Goal: Task Accomplishment & Management: Use online tool/utility

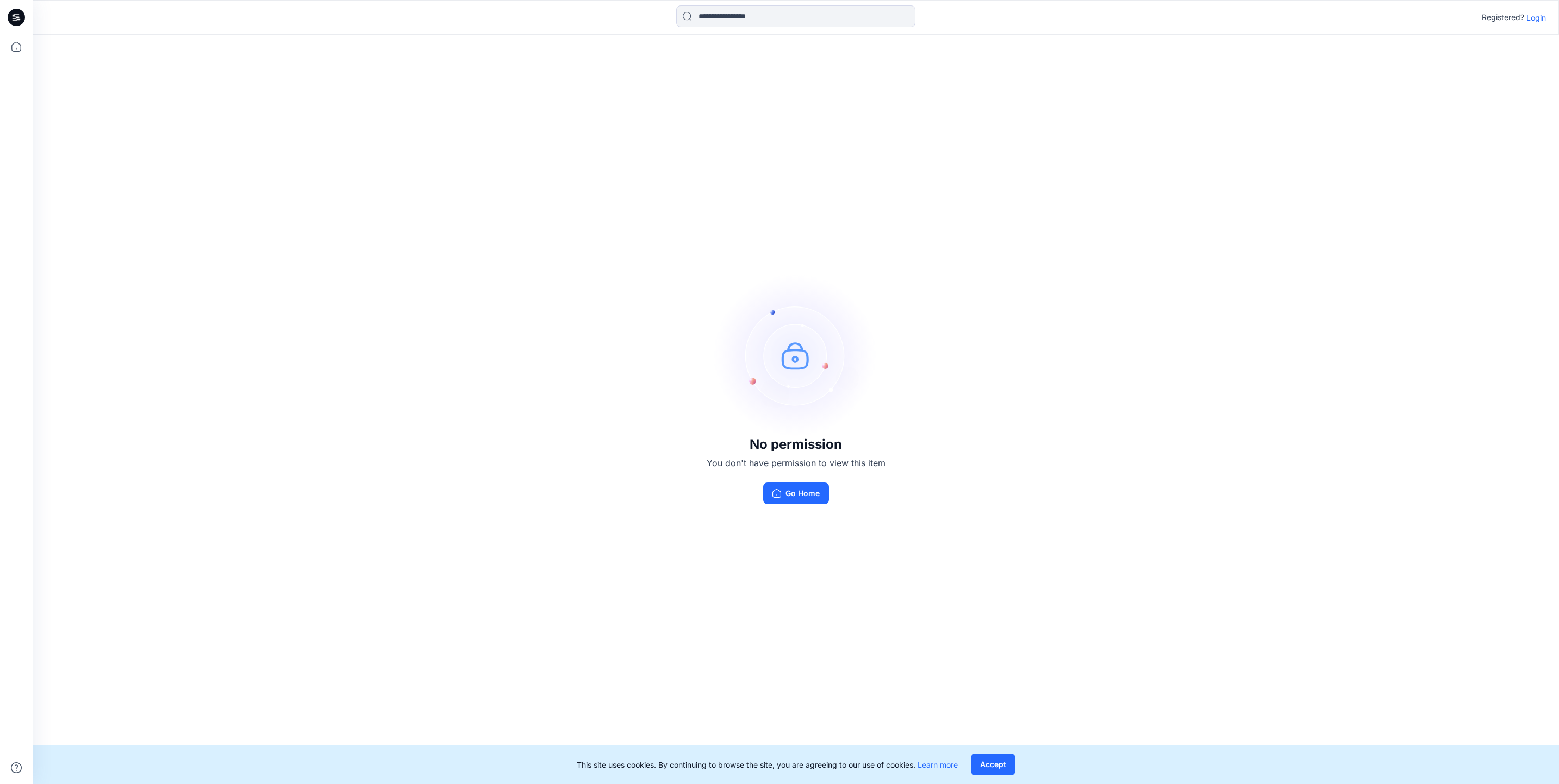
click at [1532, 16] on p "Login" at bounding box center [1536, 18] width 19 height 11
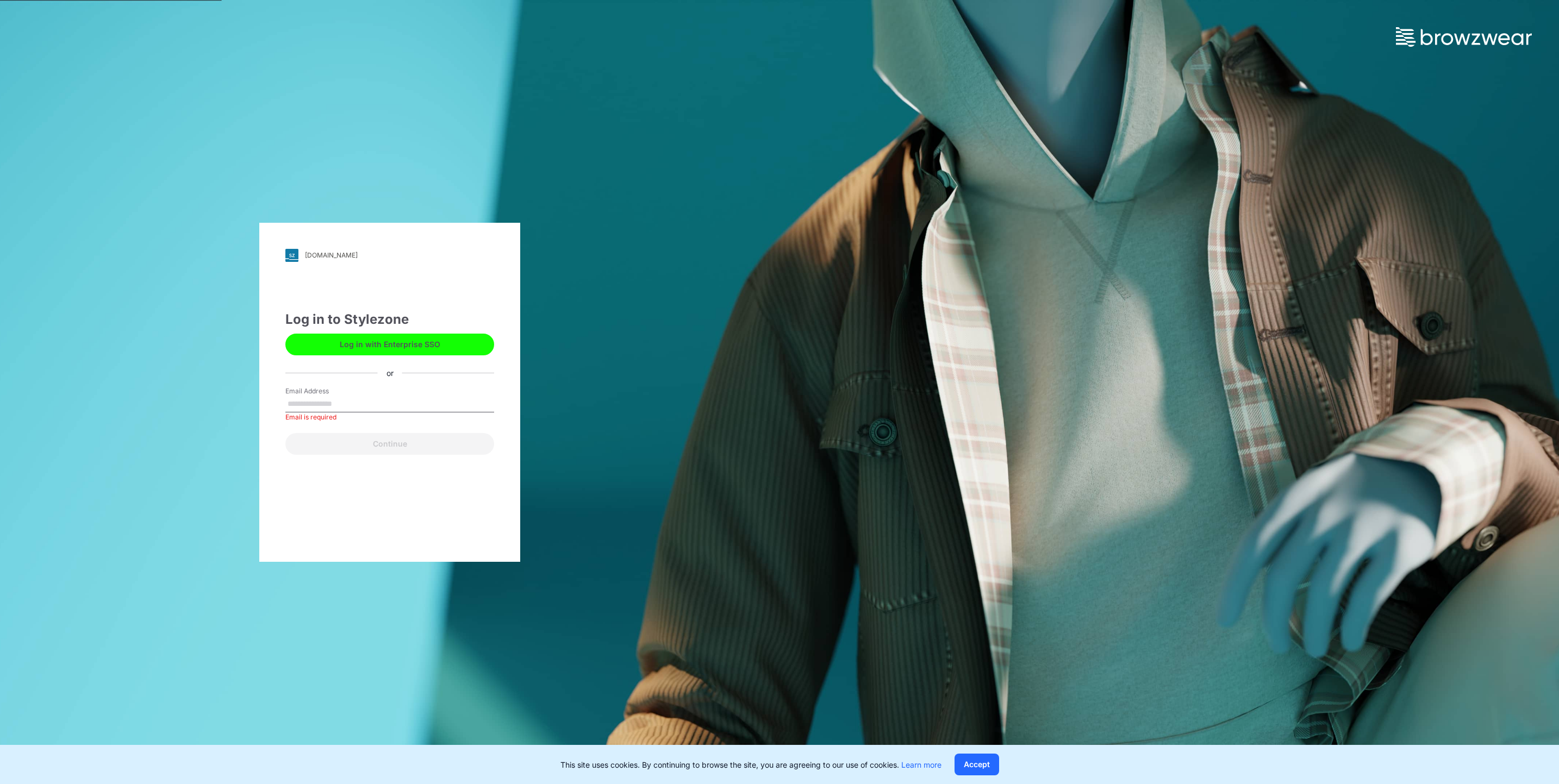
click at [376, 390] on div "Email Address Email is required" at bounding box center [390, 403] width 209 height 33
click at [380, 398] on input "Email Address" at bounding box center [390, 404] width 209 height 16
type input "**********"
click at [401, 445] on button "Continue" at bounding box center [390, 444] width 209 height 22
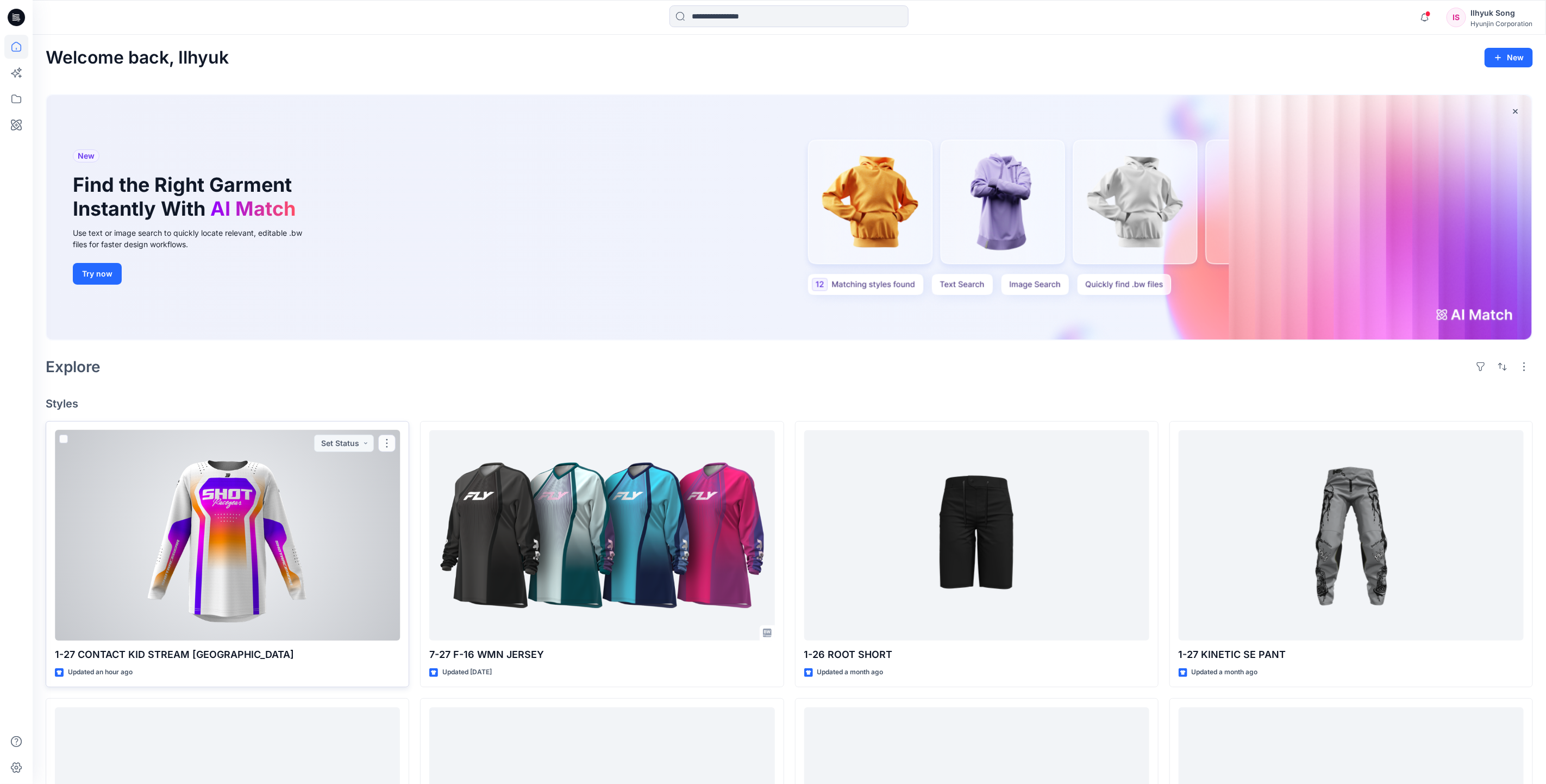
click at [289, 499] on div at bounding box center [228, 535] width 345 height 211
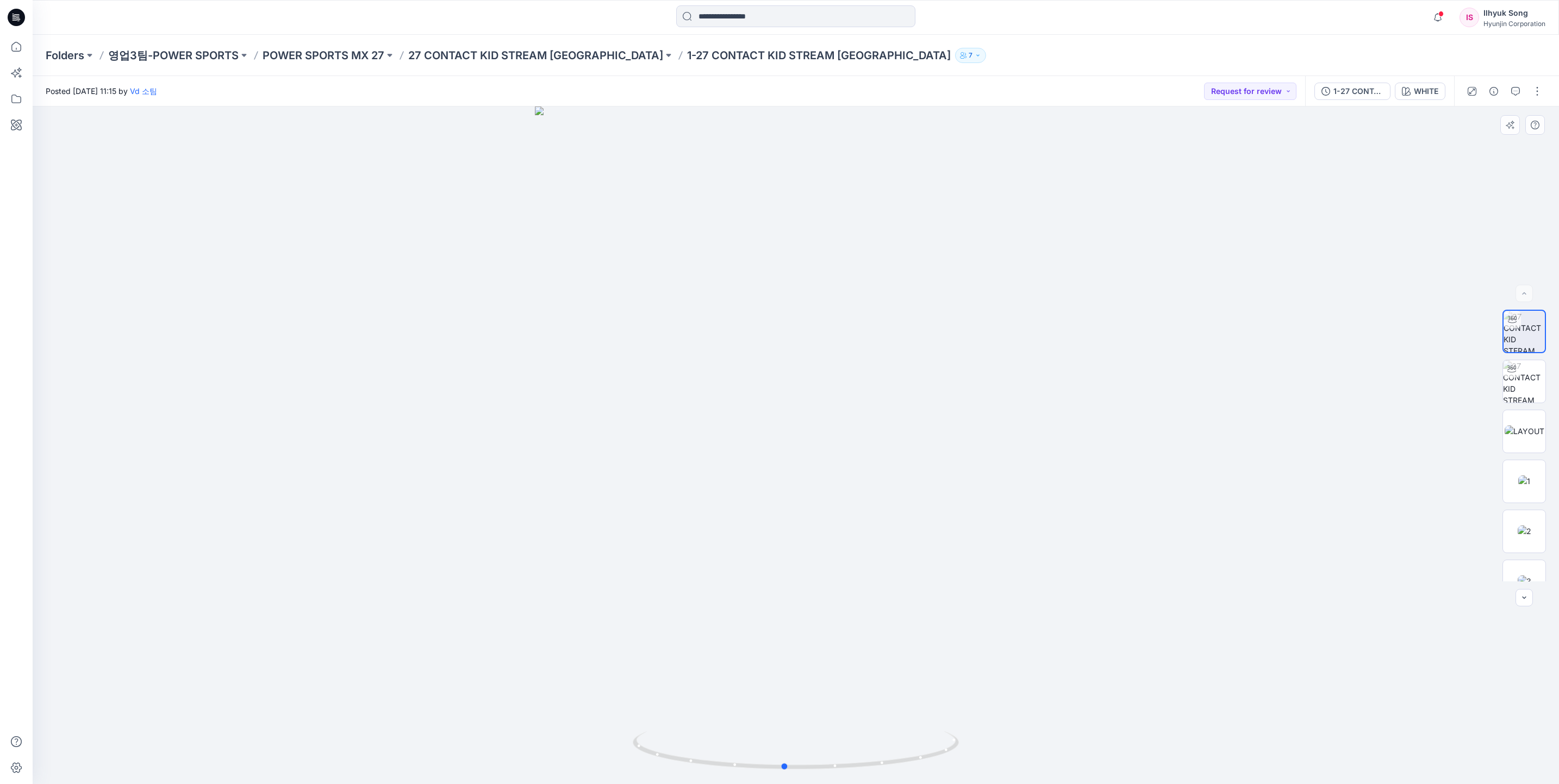
drag, startPoint x: 852, startPoint y: 367, endPoint x: 841, endPoint y: 336, distance: 32.9
click at [841, 336] on div at bounding box center [796, 445] width 1526 height 678
drag, startPoint x: 852, startPoint y: 442, endPoint x: 948, endPoint y: 434, distance: 96.3
click at [980, 455] on img at bounding box center [796, 428] width 594 height 711
drag, startPoint x: 860, startPoint y: 345, endPoint x: 1010, endPoint y: 355, distance: 150.3
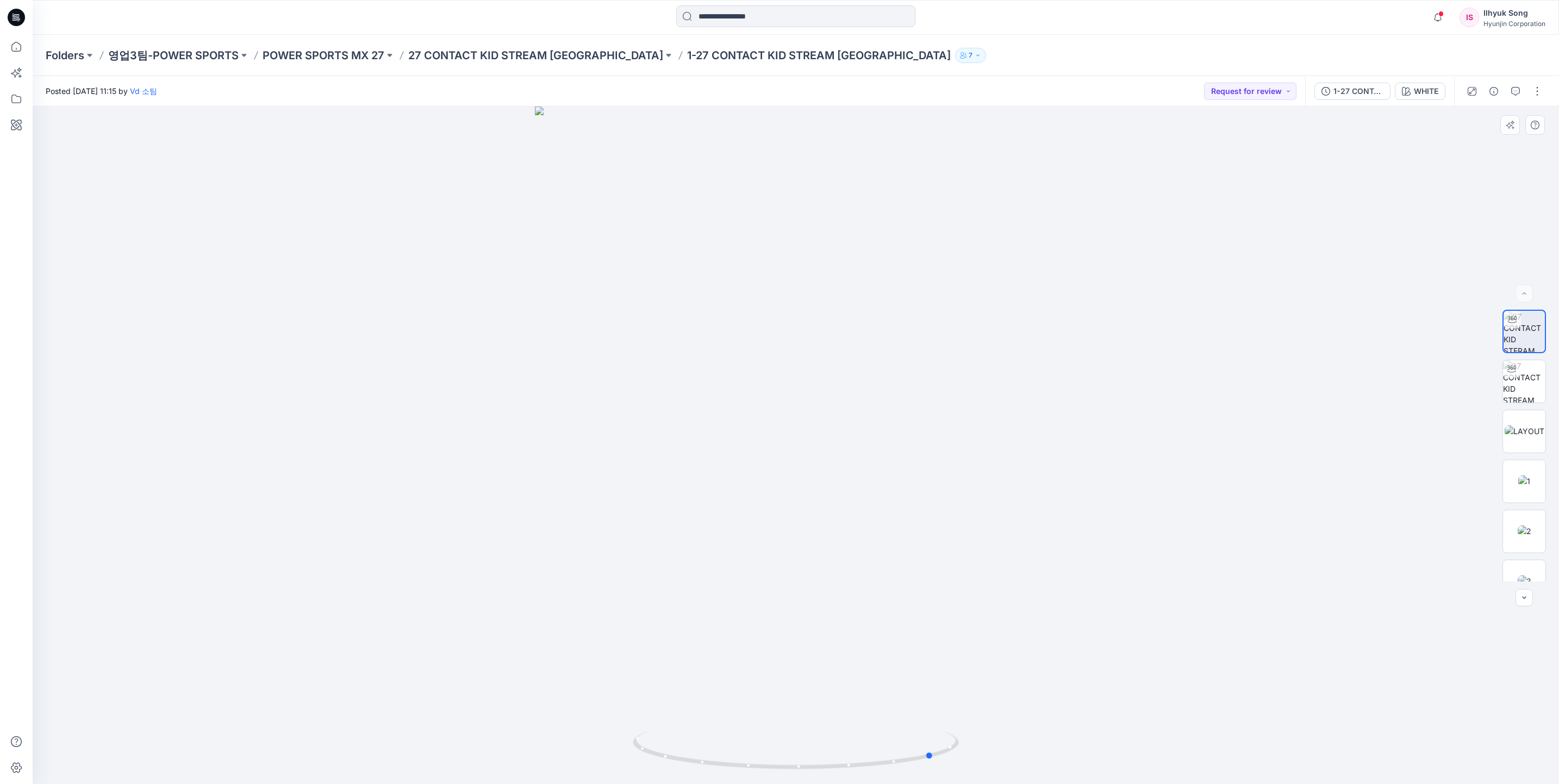
click at [1010, 355] on div at bounding box center [796, 445] width 1526 height 678
drag, startPoint x: 931, startPoint y: 381, endPoint x: 1021, endPoint y: 369, distance: 90.8
click at [1021, 369] on div at bounding box center [796, 445] width 1526 height 678
drag, startPoint x: 820, startPoint y: 387, endPoint x: 1029, endPoint y: 361, distance: 210.6
click at [1029, 361] on div at bounding box center [796, 445] width 1526 height 678
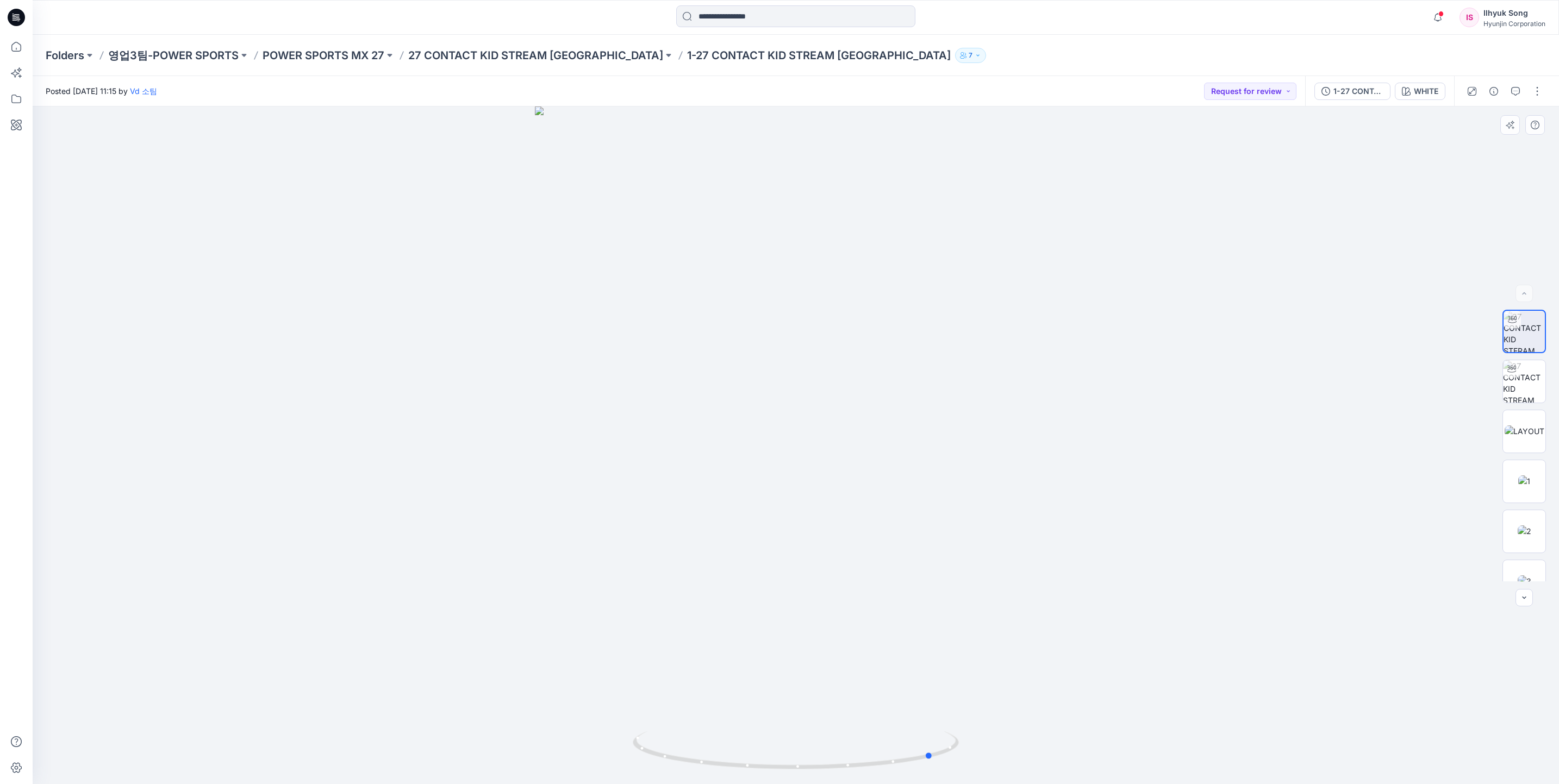
drag, startPoint x: 888, startPoint y: 364, endPoint x: 1184, endPoint y: 347, distance: 296.5
click at [1184, 347] on div at bounding box center [796, 445] width 1526 height 678
drag, startPoint x: 951, startPoint y: 376, endPoint x: 1099, endPoint y: 365, distance: 148.4
click at [1099, 365] on div at bounding box center [796, 445] width 1526 height 678
drag, startPoint x: 938, startPoint y: 387, endPoint x: 1199, endPoint y: 377, distance: 261.2
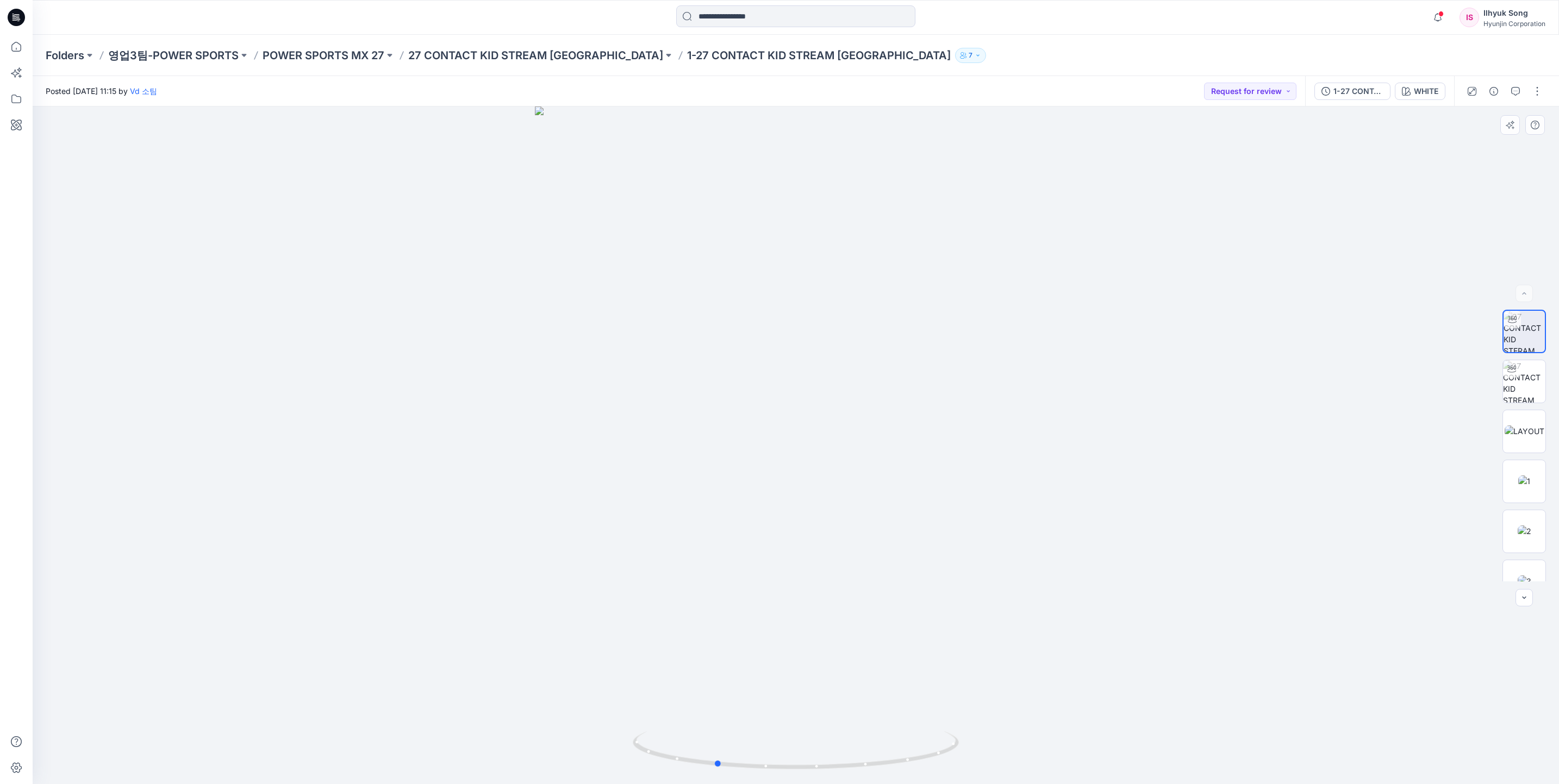
click at [1199, 377] on div at bounding box center [796, 445] width 1526 height 678
drag, startPoint x: 1088, startPoint y: 400, endPoint x: 1022, endPoint y: 400, distance: 66.0
click at [1022, 400] on div at bounding box center [796, 445] width 1526 height 678
drag, startPoint x: 1042, startPoint y: 319, endPoint x: 1193, endPoint y: 291, distance: 153.6
click at [1236, 284] on div at bounding box center [796, 445] width 1526 height 678
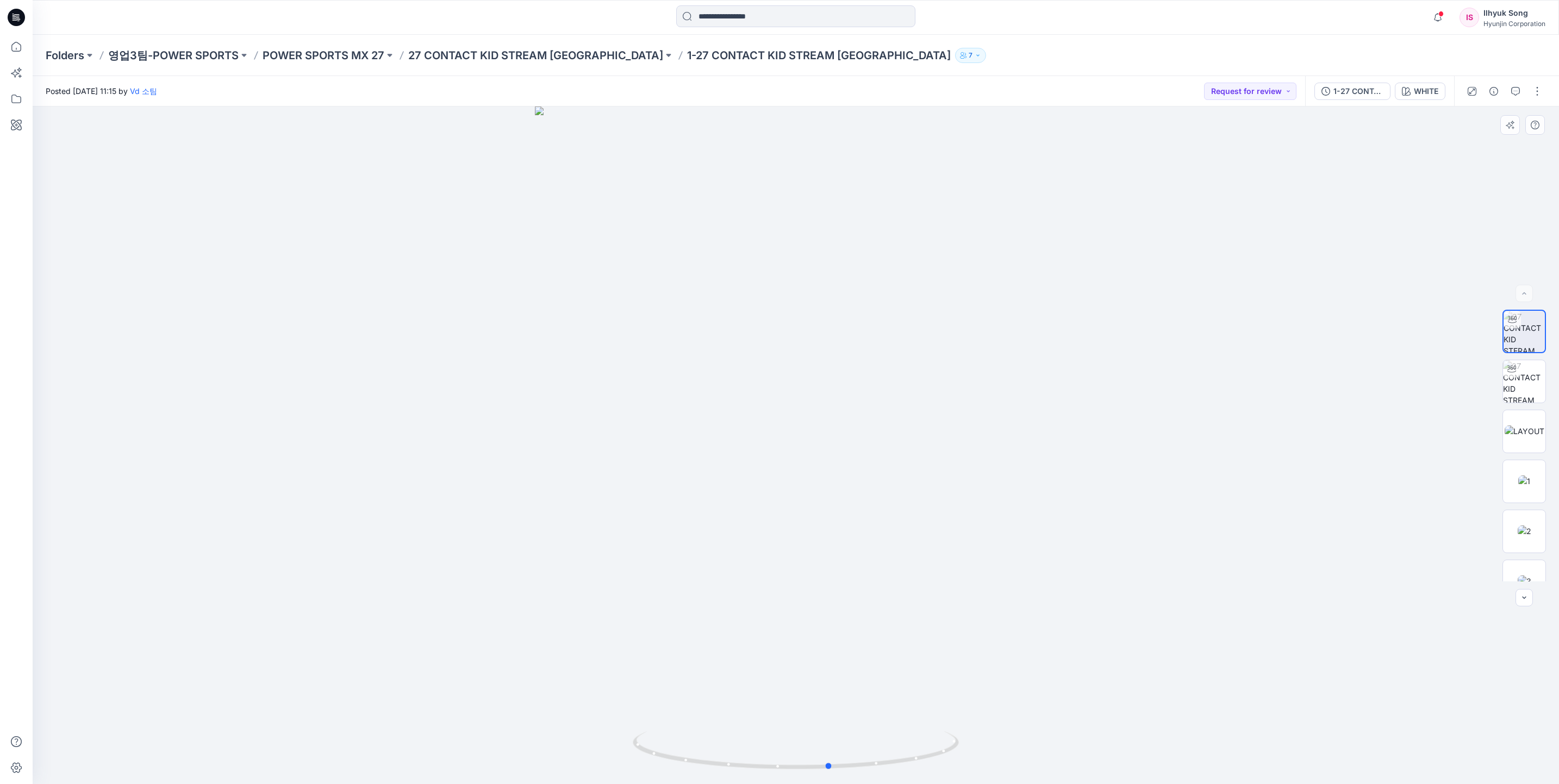
drag, startPoint x: 990, startPoint y: 354, endPoint x: 1135, endPoint y: 332, distance: 146.7
click at [1135, 332] on div at bounding box center [796, 445] width 1526 height 678
drag, startPoint x: 839, startPoint y: 402, endPoint x: 452, endPoint y: 378, distance: 387.7
click at [451, 376] on div at bounding box center [796, 445] width 1526 height 678
drag, startPoint x: 838, startPoint y: 376, endPoint x: 480, endPoint y: 368, distance: 358.1
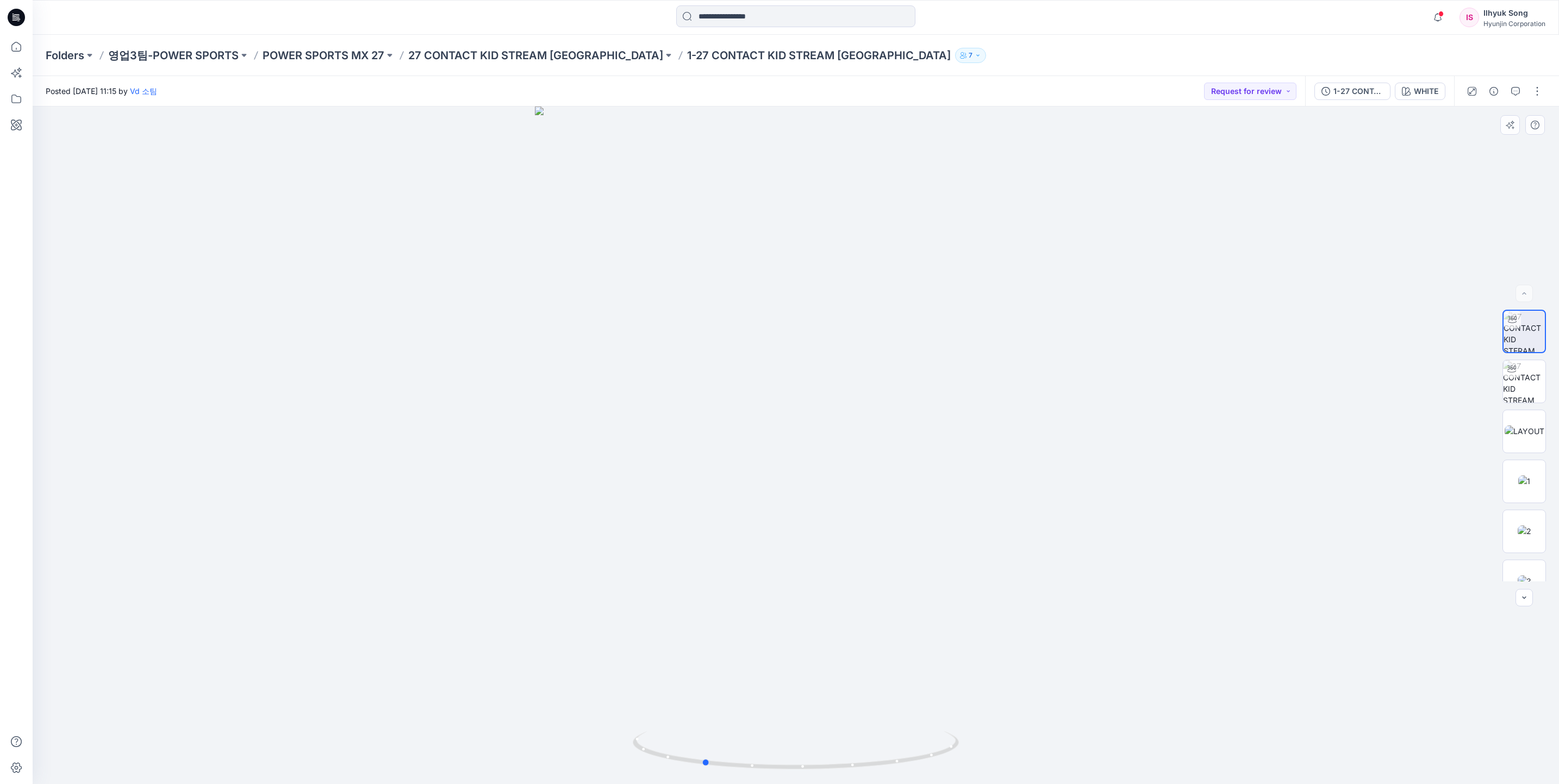
click at [480, 368] on div at bounding box center [796, 445] width 1526 height 678
drag, startPoint x: 693, startPoint y: 385, endPoint x: 615, endPoint y: 379, distance: 78.2
click at [615, 379] on div at bounding box center [796, 445] width 1526 height 678
drag, startPoint x: 902, startPoint y: 460, endPoint x: 750, endPoint y: 430, distance: 154.9
click at [750, 430] on div at bounding box center [796, 445] width 1526 height 678
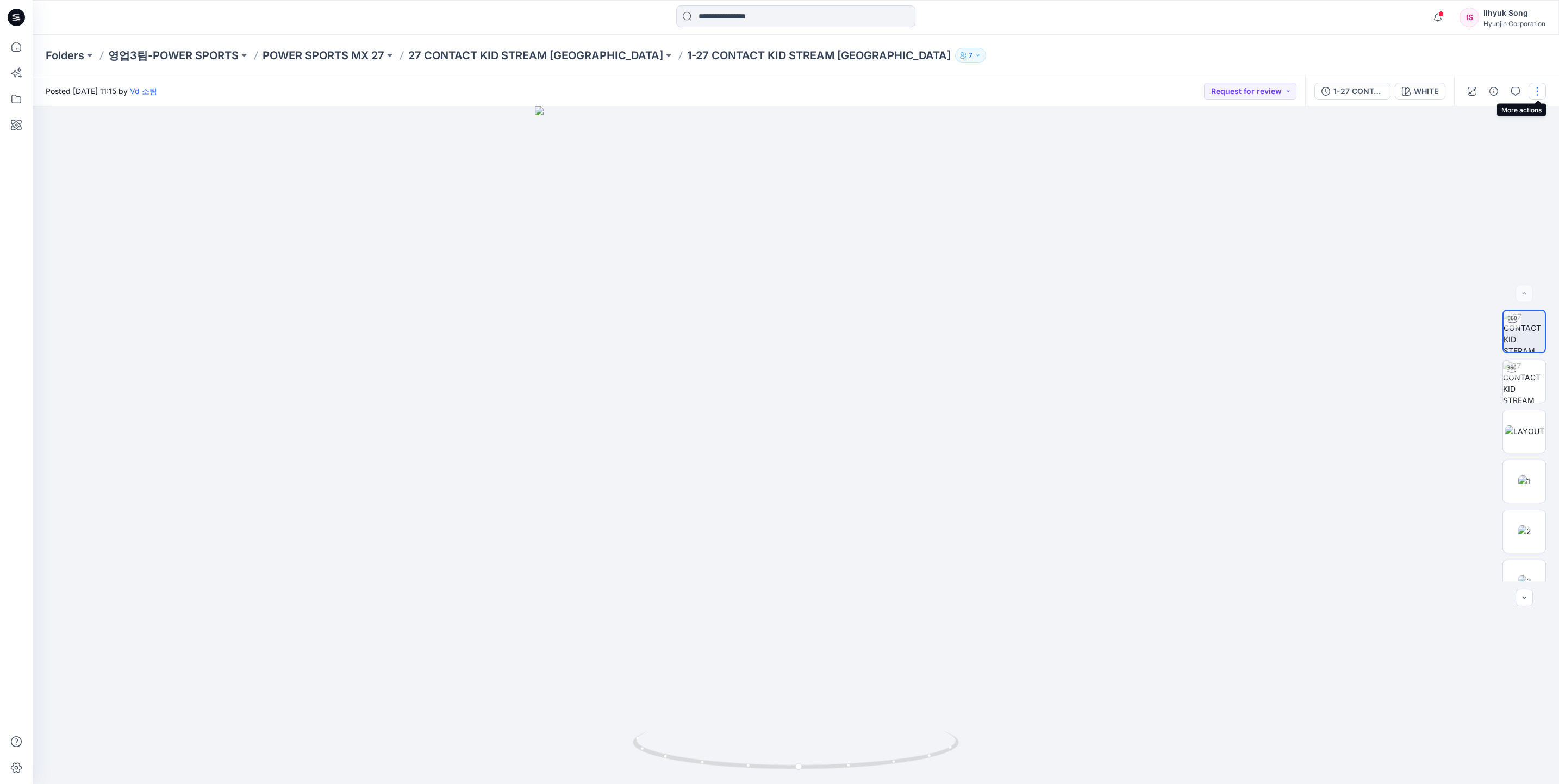
click at [1533, 90] on button "button" at bounding box center [1537, 91] width 18 height 18
click at [1506, 227] on p "Duplicate to..." at bounding box center [1486, 231] width 50 height 11
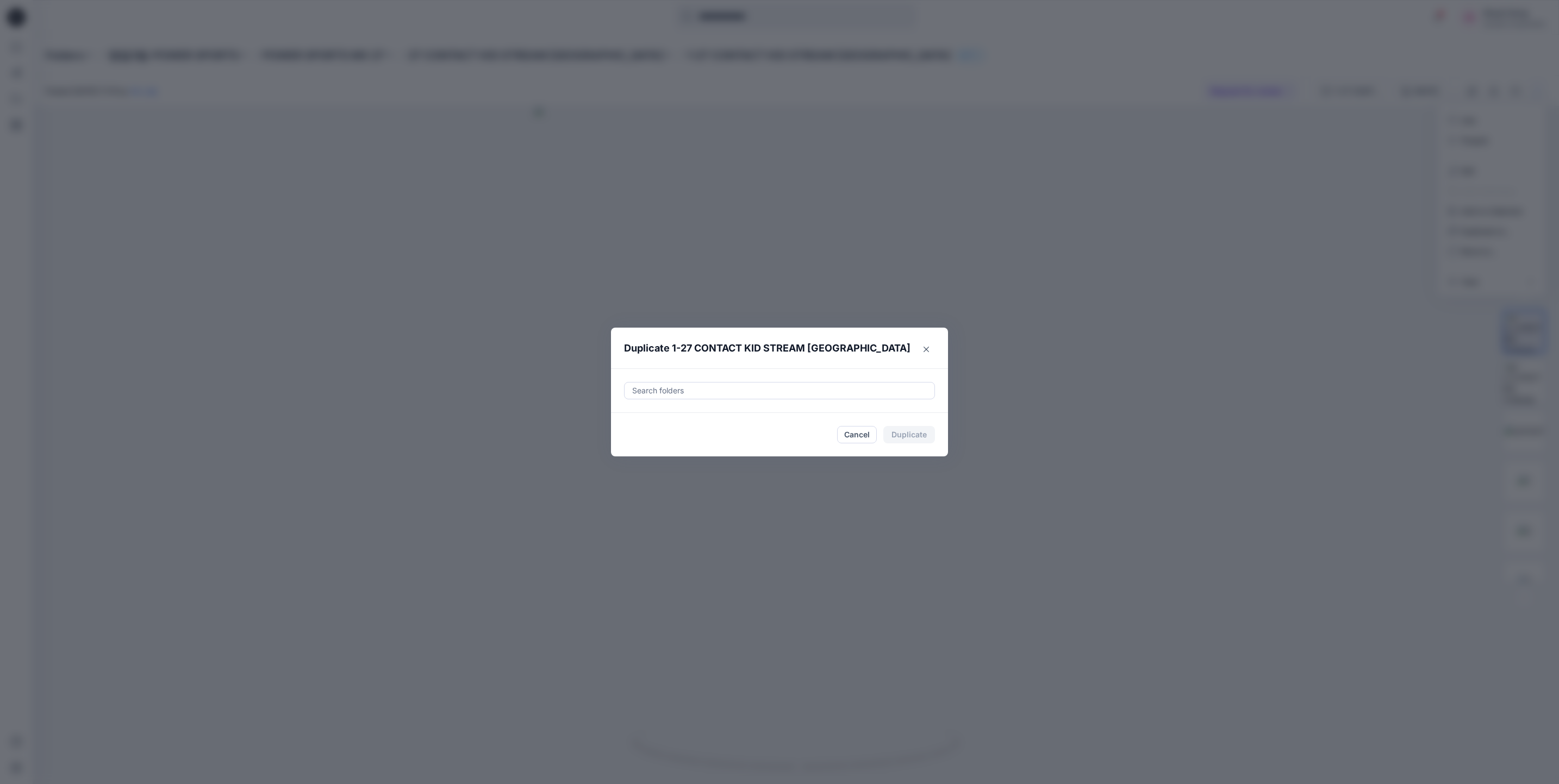
click at [745, 393] on div at bounding box center [780, 391] width 297 height 13
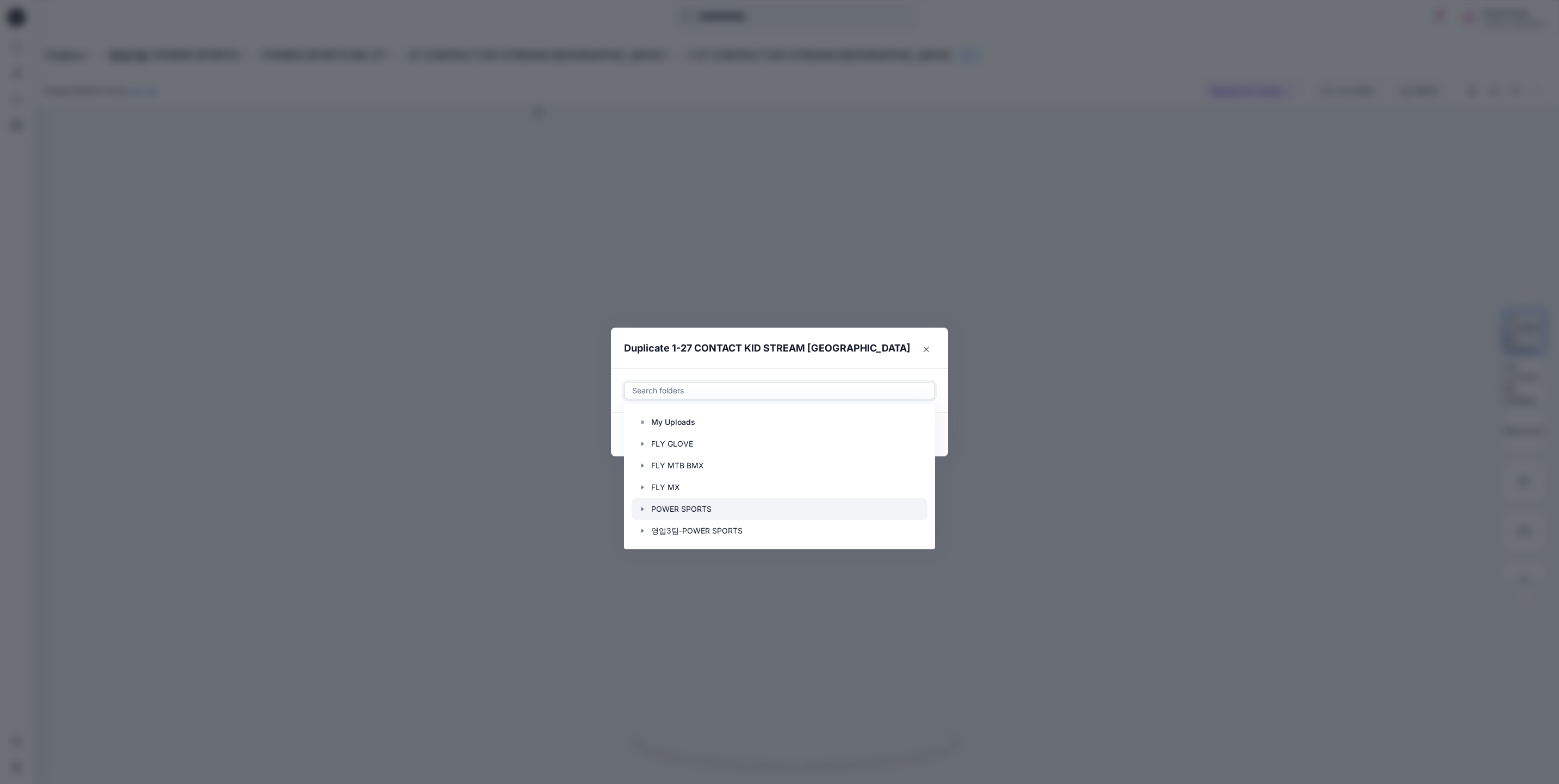
click at [721, 512] on div at bounding box center [780, 509] width 296 height 22
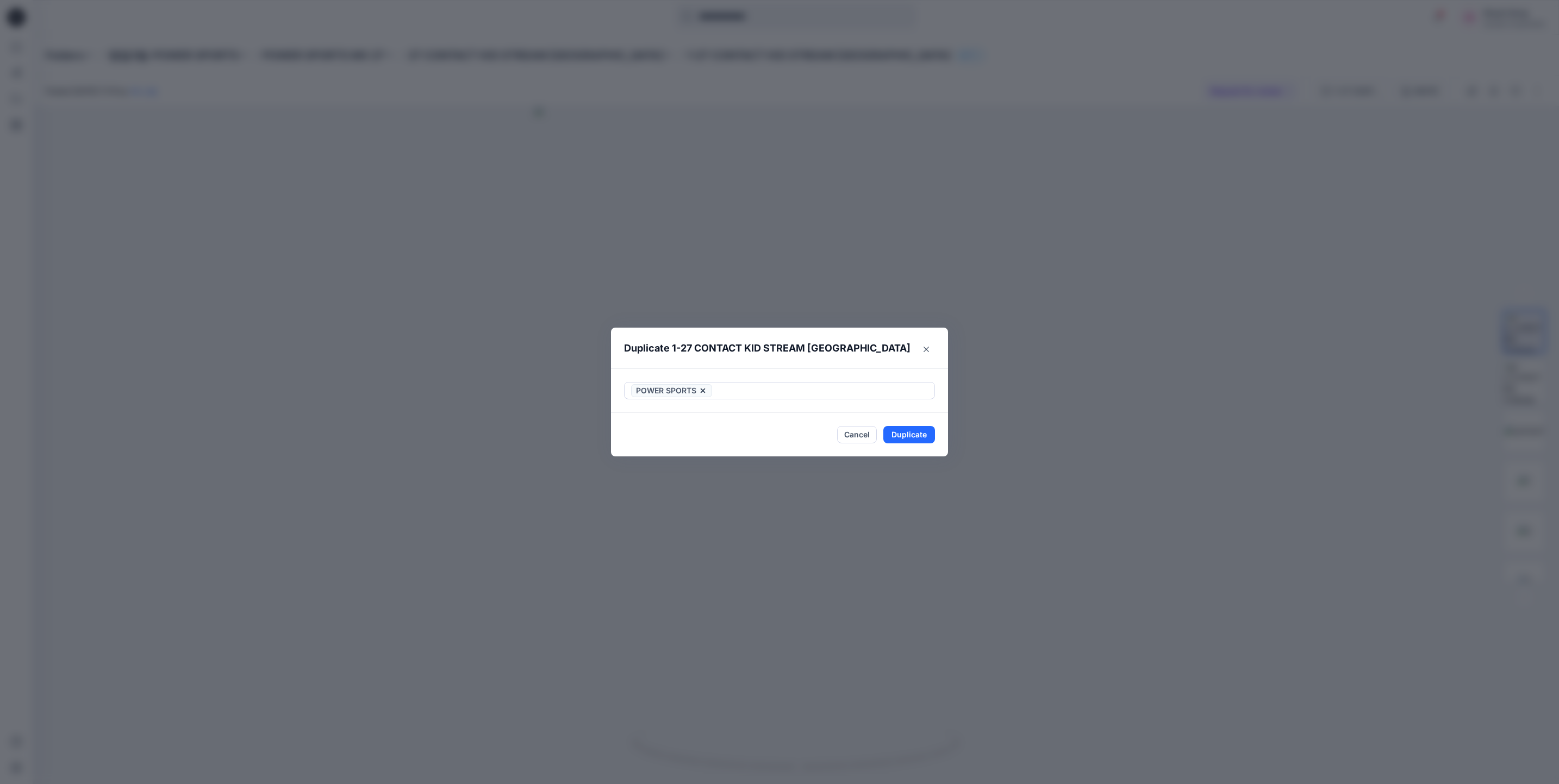
click at [864, 342] on header "Duplicate 1-27 CONTACT KID STREAM JERSEY" at bounding box center [769, 348] width 315 height 41
click at [921, 434] on button "Duplicate" at bounding box center [909, 434] width 51 height 18
click at [916, 437] on button "Close" at bounding box center [917, 435] width 35 height 18
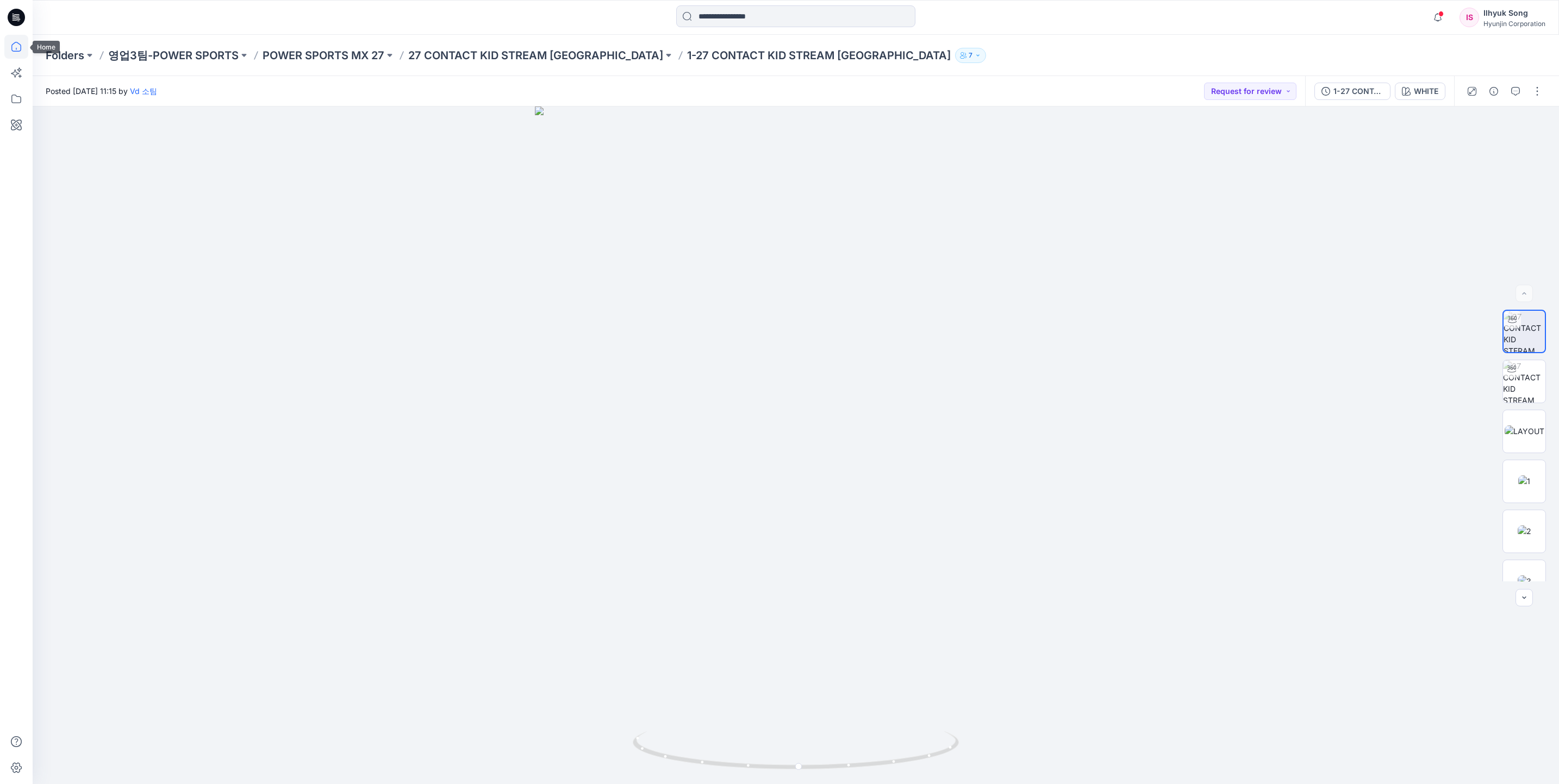
click at [15, 47] on icon at bounding box center [16, 47] width 24 height 24
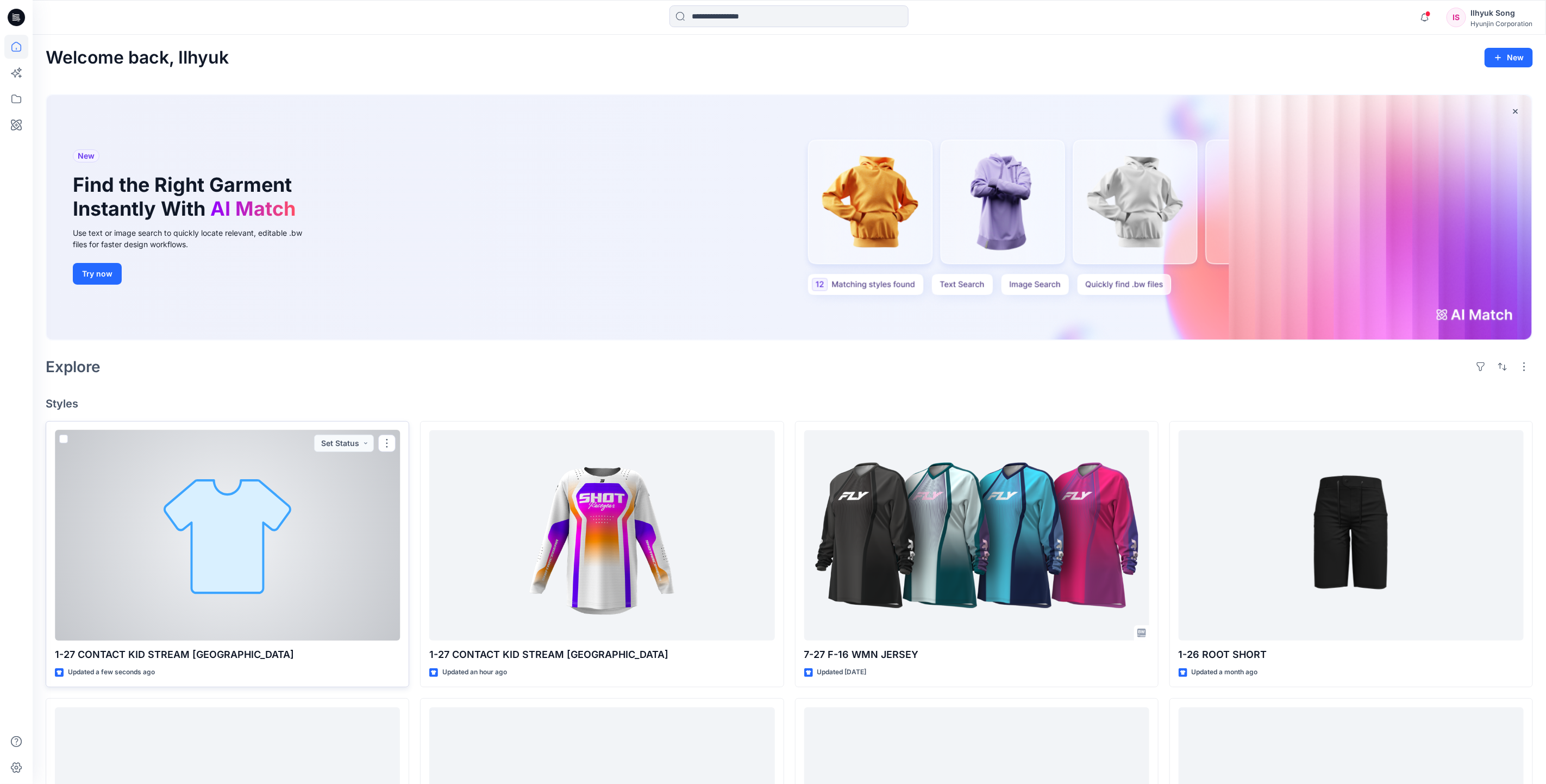
click at [296, 541] on div at bounding box center [228, 535] width 345 height 211
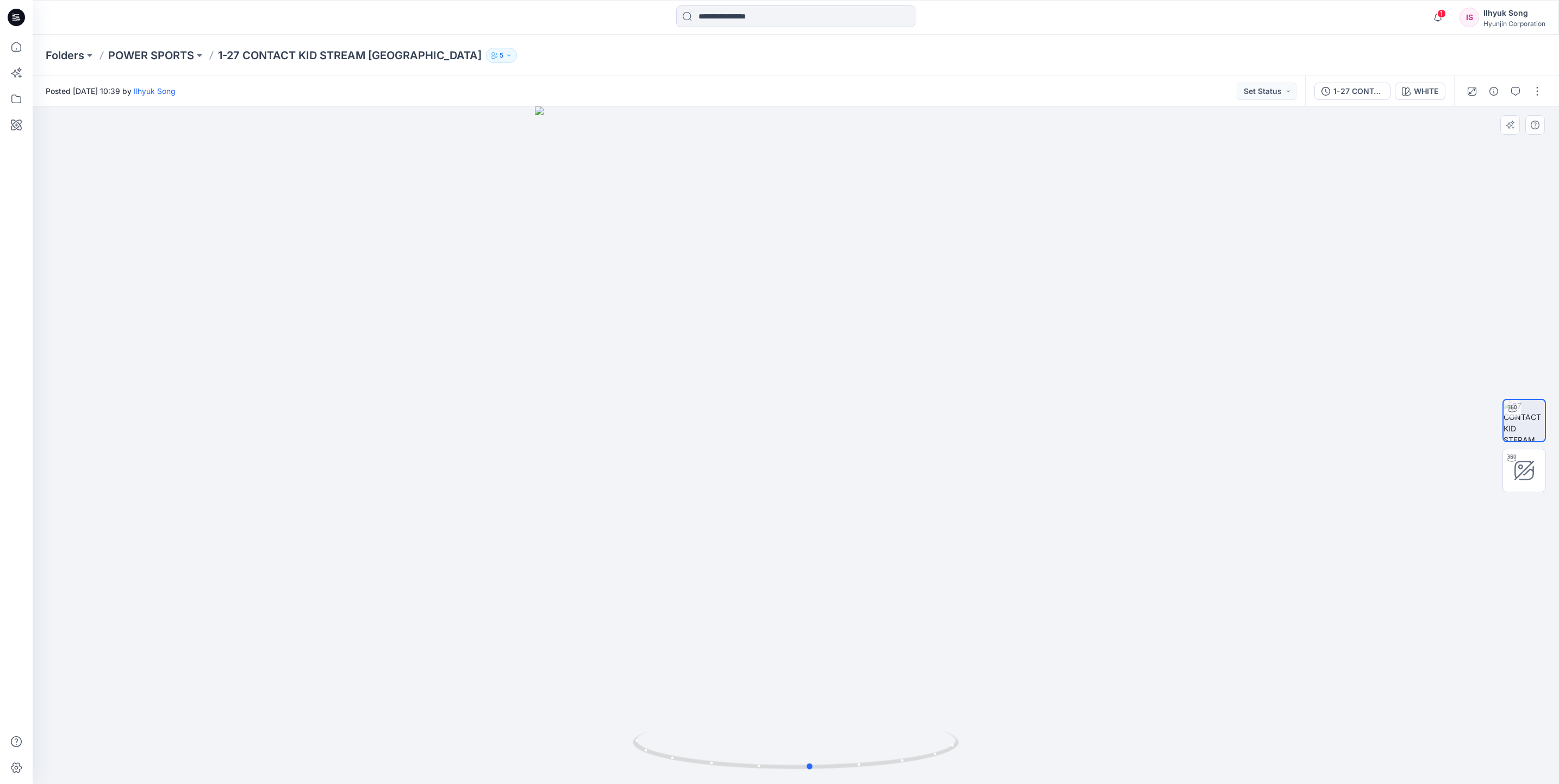
drag, startPoint x: 670, startPoint y: 371, endPoint x: 1010, endPoint y: 379, distance: 340.1
click at [1010, 379] on div at bounding box center [796, 445] width 1526 height 678
